Goal: Task Accomplishment & Management: Complete application form

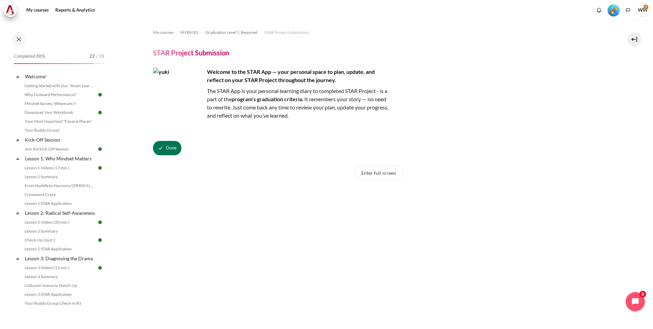
scroll to position [137, 0]
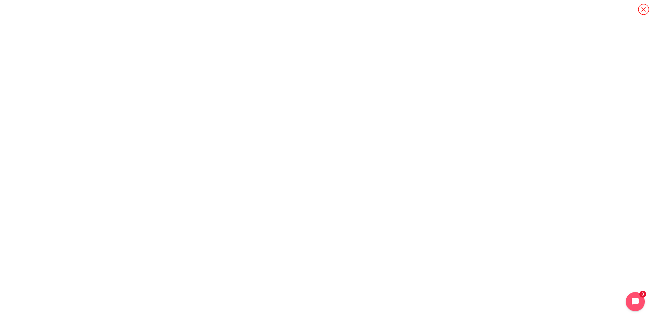
scroll to position [513, 0]
click at [645, 9] on icon "Content" at bounding box center [644, 9] width 12 height 12
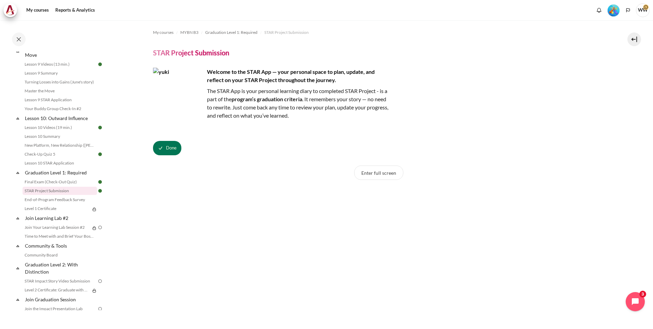
scroll to position [589, 0]
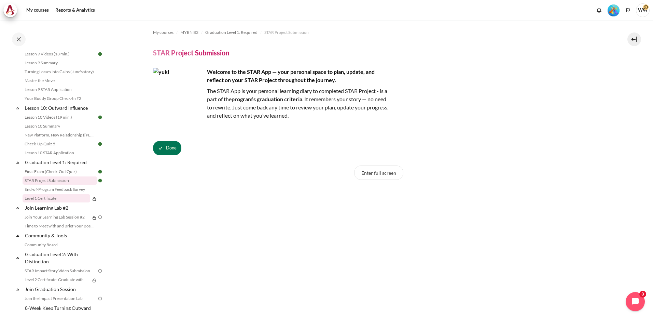
click at [72, 202] on link "Level 1 Certificate" at bounding box center [57, 198] width 68 height 8
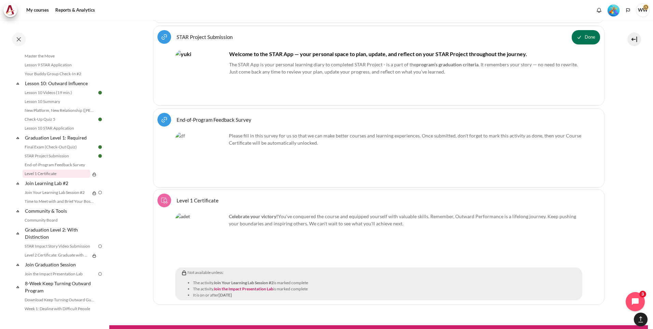
scroll to position [923, 0]
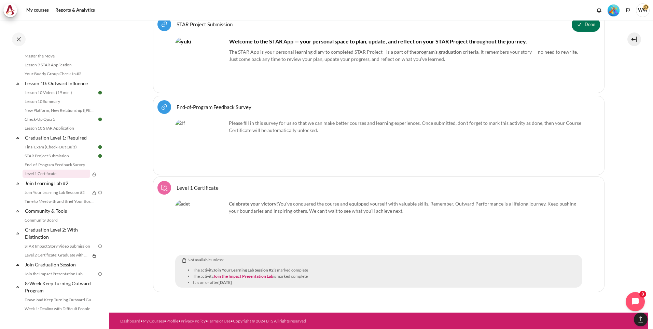
click at [177, 104] on link "End-of-Program Feedback Survey URL" at bounding box center [214, 107] width 75 height 6
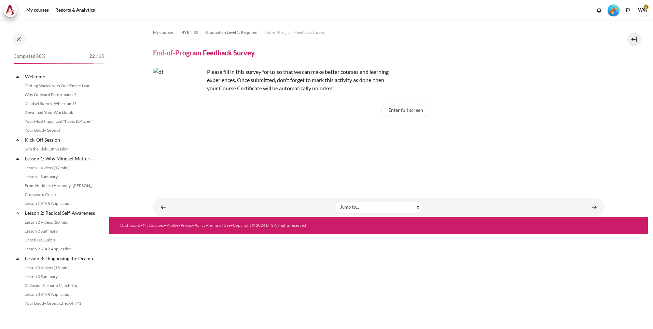
scroll to position [604, 0]
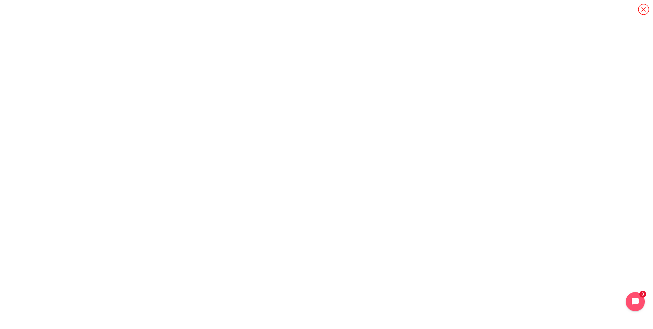
click at [648, 8] on icon "Content" at bounding box center [644, 9] width 12 height 12
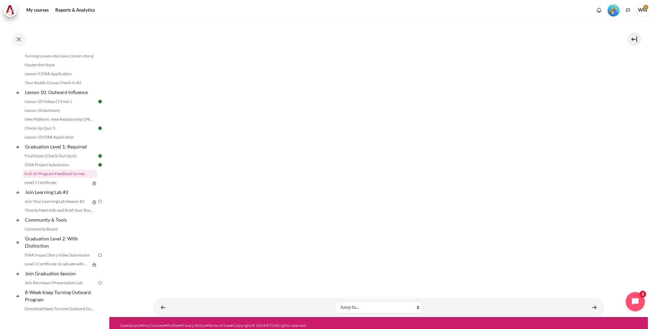
scroll to position [153, 0]
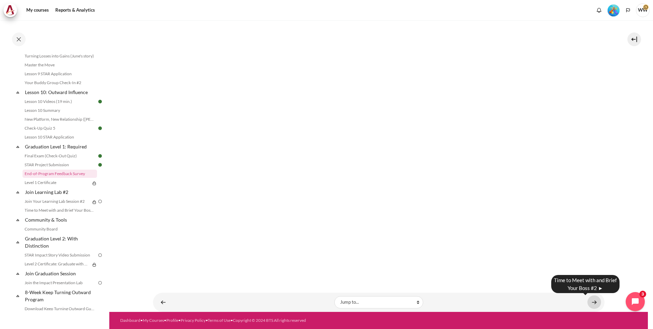
click at [591, 302] on link "Content" at bounding box center [595, 301] width 14 height 13
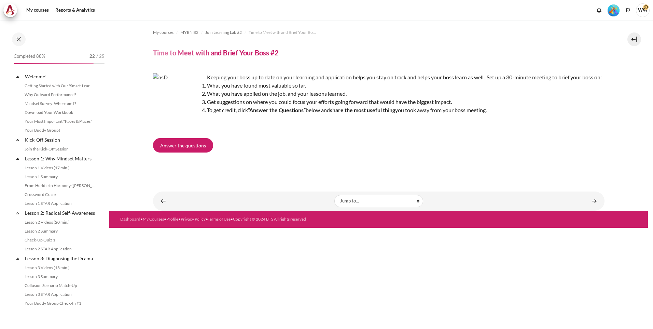
scroll to position [641, 0]
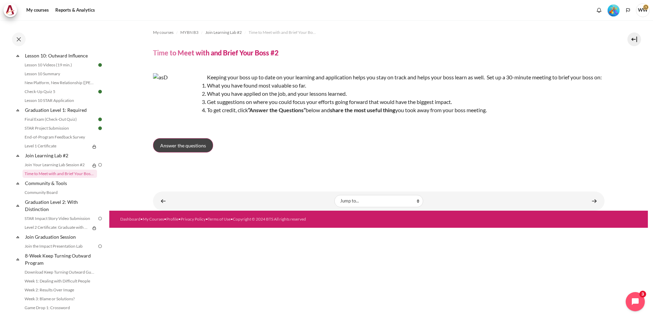
click at [204, 149] on span "Answer the questions" at bounding box center [183, 145] width 46 height 7
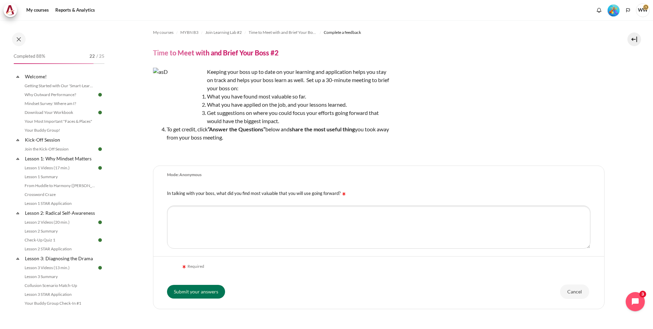
click at [438, 145] on div "Keeping your boss up to date on your learning and application helps you stay on…" at bounding box center [379, 111] width 452 height 87
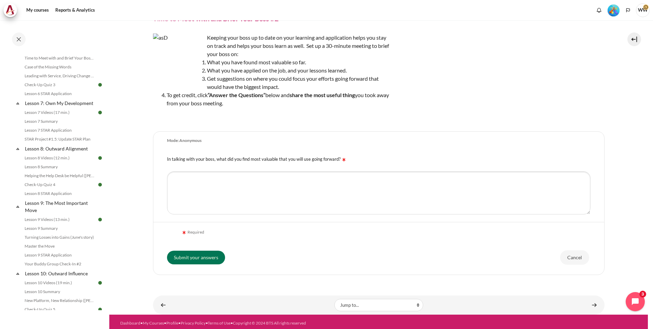
scroll to position [444, 0]
